Goal: Task Accomplishment & Management: Manage account settings

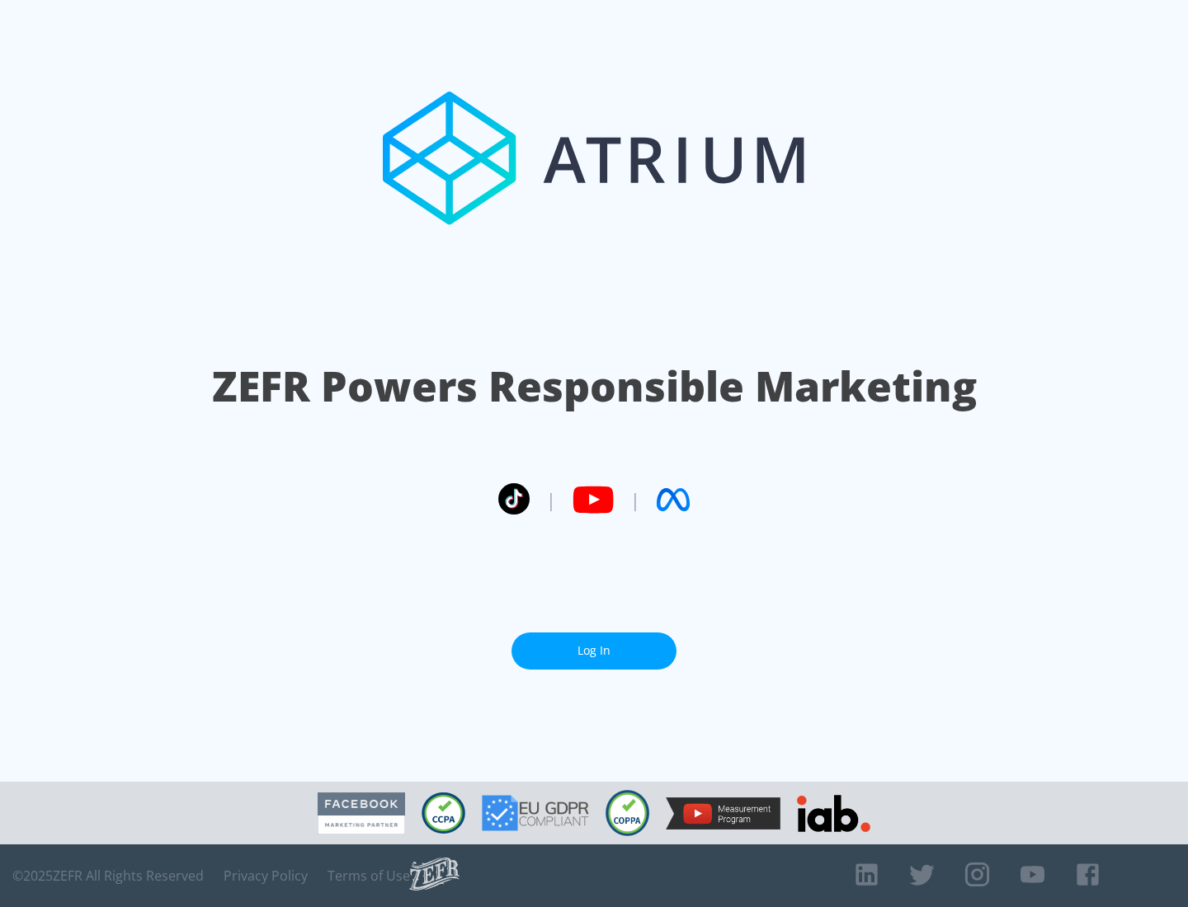
click at [594, 651] on link "Log In" at bounding box center [593, 651] width 165 height 37
